Goal: Share content

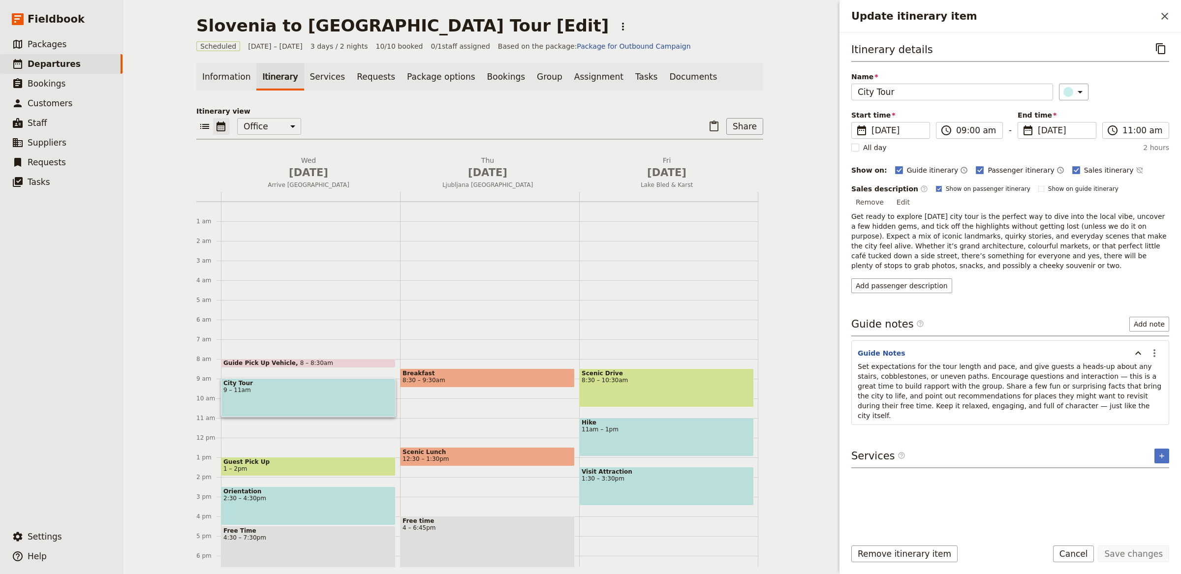
click at [728, 68] on ul "Information Itinerary Services Requests Package options Bookings Group Assignme…" at bounding box center [479, 77] width 567 height 28
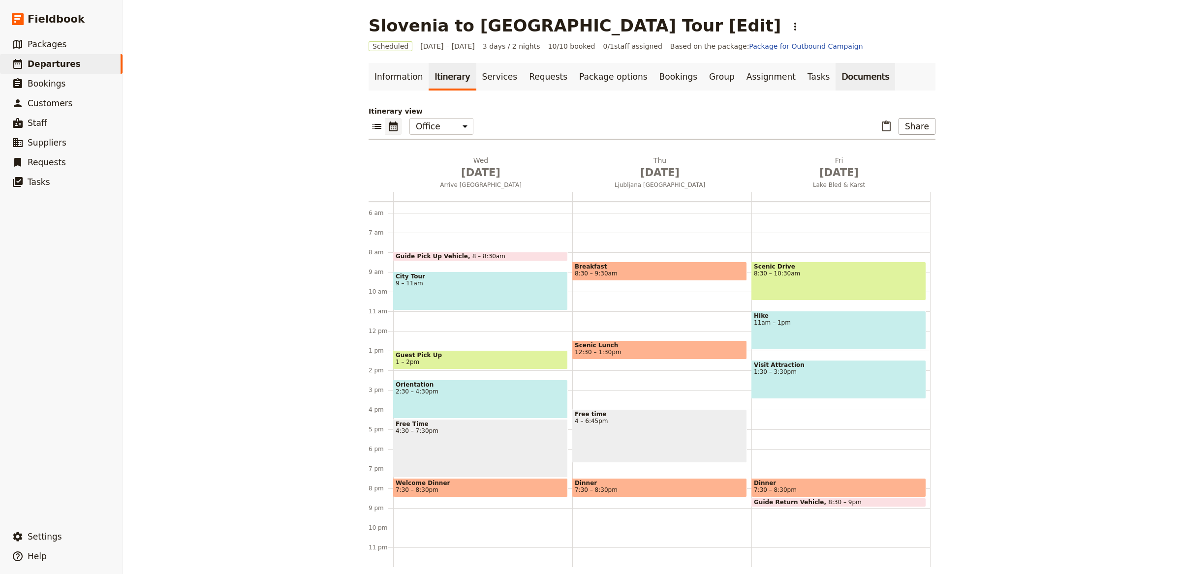
click at [836, 72] on link "Documents" at bounding box center [866, 77] width 60 height 28
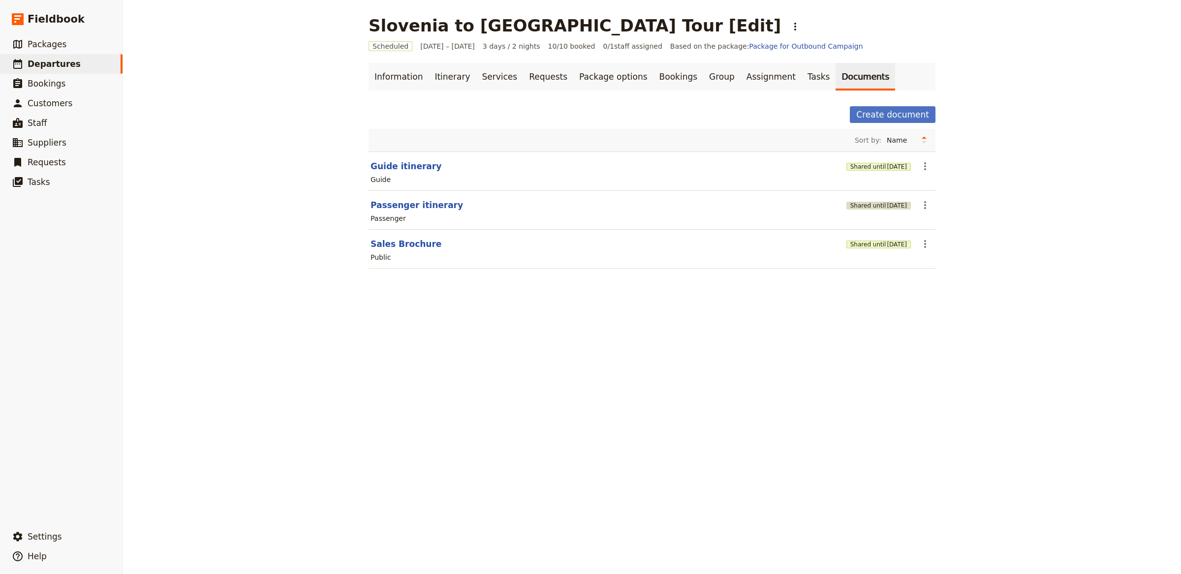
click at [887, 204] on span "[DATE]" at bounding box center [897, 206] width 20 height 8
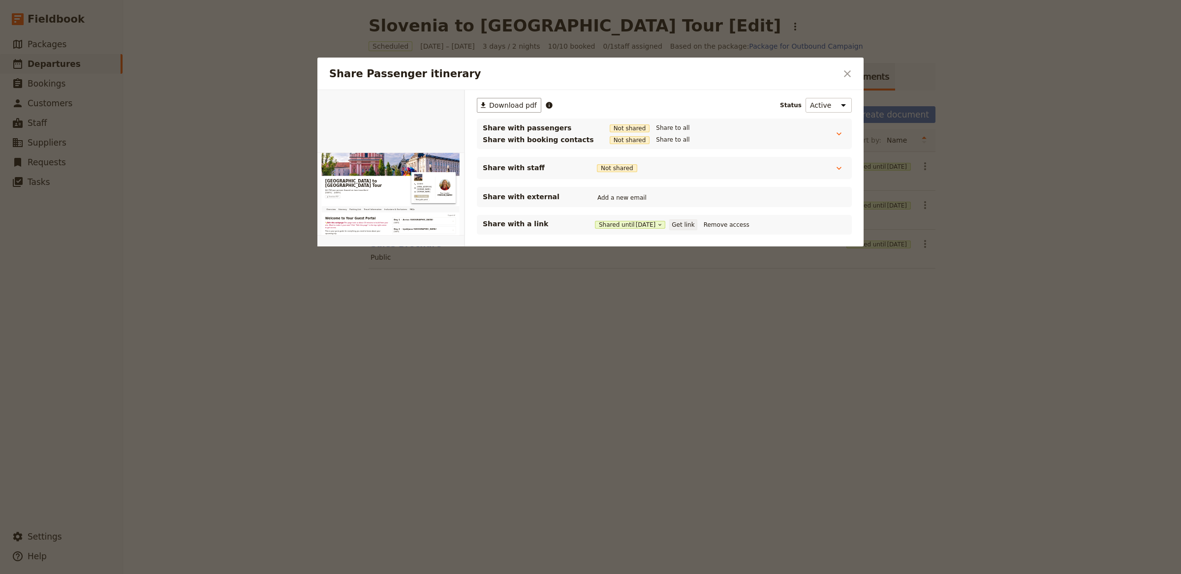
click at [695, 222] on button "Get link" at bounding box center [684, 225] width 28 height 11
click at [894, 250] on div at bounding box center [590, 287] width 1181 height 574
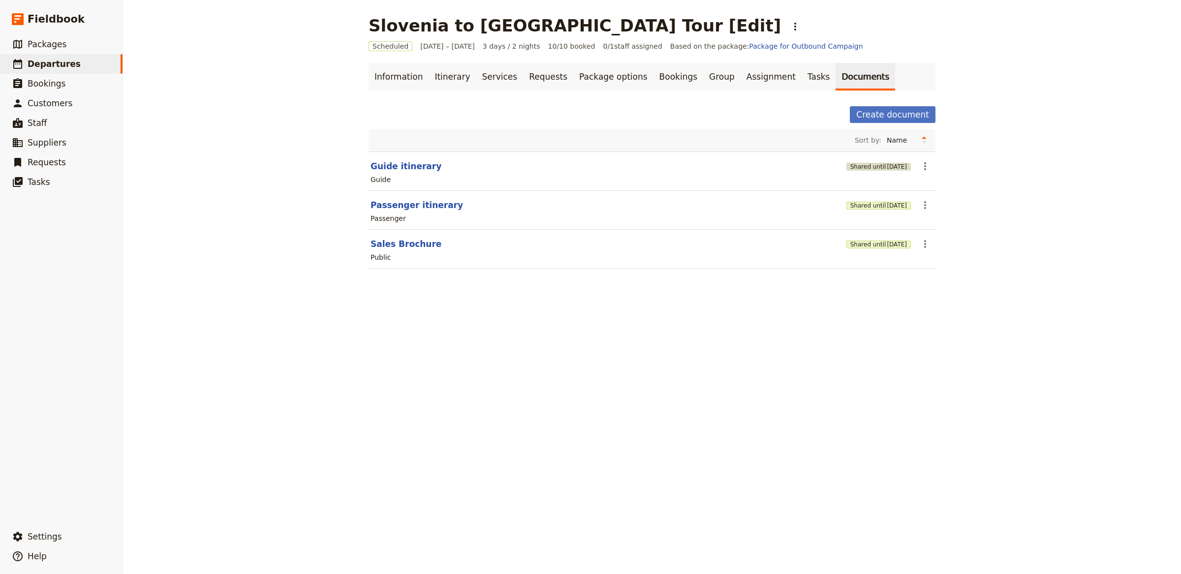
click at [858, 167] on button "Shared until [DATE]" at bounding box center [879, 167] width 64 height 8
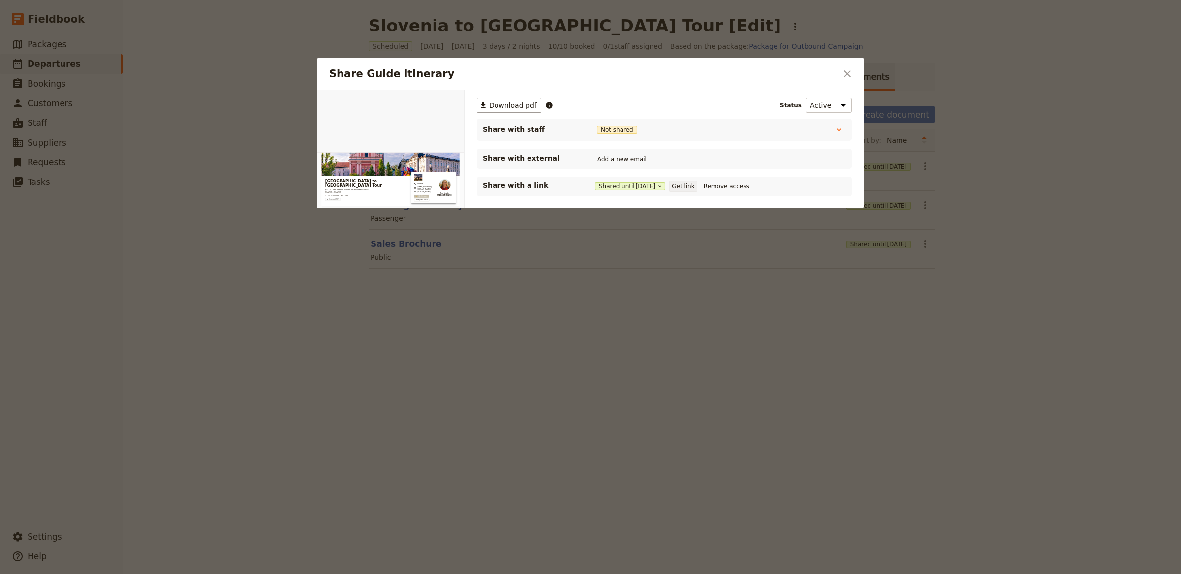
click at [690, 186] on button "Get link" at bounding box center [684, 186] width 28 height 11
drag, startPoint x: 852, startPoint y: 64, endPoint x: 857, endPoint y: 70, distance: 7.3
click at [852, 64] on div "Share Guide itinerary ​" at bounding box center [591, 74] width 546 height 32
drag, startPoint x: 857, startPoint y: 70, endPoint x: 824, endPoint y: 45, distance: 41.8
click at [858, 70] on div "Share Guide itinerary ​" at bounding box center [591, 74] width 546 height 32
